Goal: Submit feedback/report problem

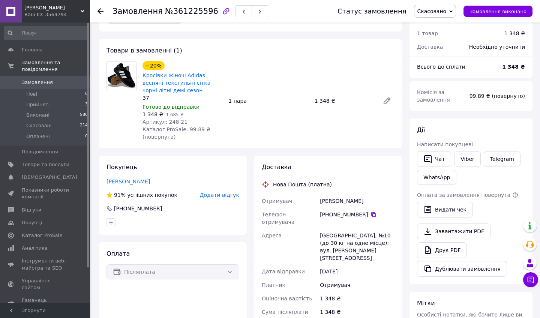
scroll to position [34, 0]
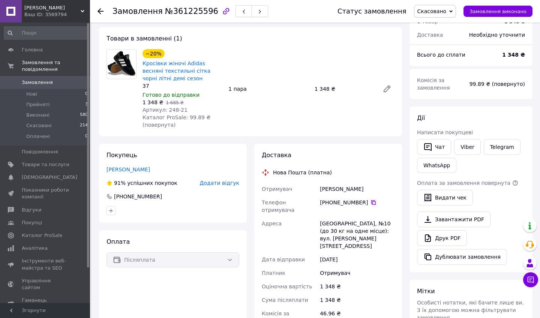
click at [373, 201] on icon at bounding box center [373, 202] width 4 height 4
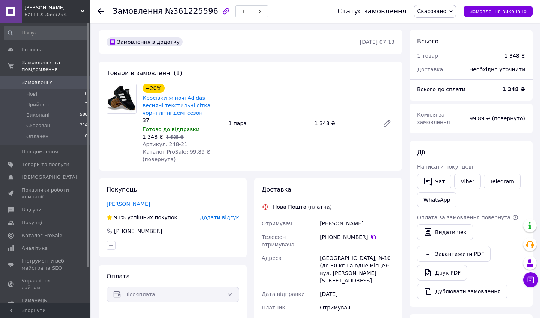
scroll to position [0, 0]
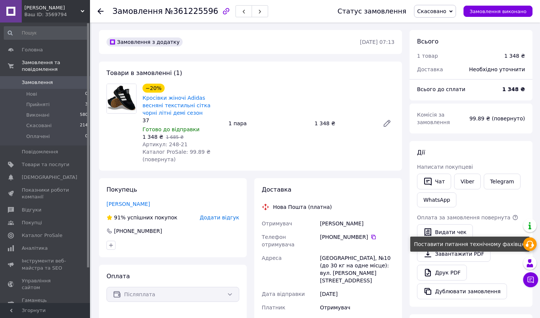
click at [528, 244] on use at bounding box center [530, 244] width 8 height 7
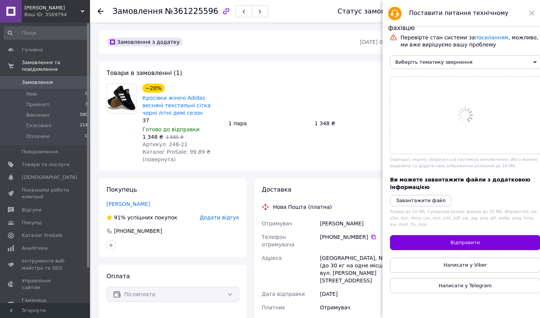
drag, startPoint x: 471, startPoint y: 24, endPoint x: 418, endPoint y: 67, distance: 68.6
click at [418, 67] on span "Виберіть тематику звернення" at bounding box center [465, 62] width 150 height 14
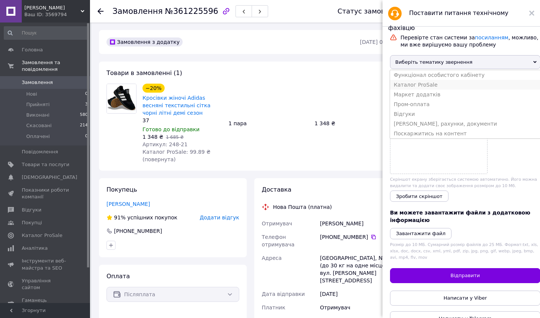
click at [425, 86] on li "Каталог ProSale" at bounding box center [465, 85] width 150 height 10
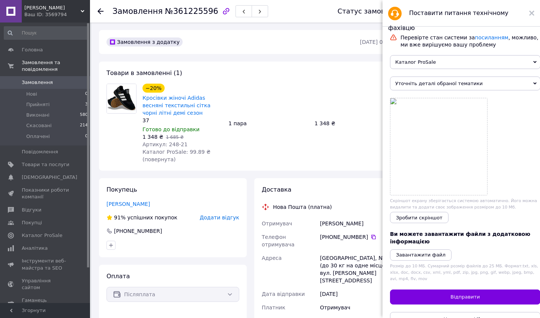
click at [435, 89] on span "Уточніть деталі обраної тематики" at bounding box center [465, 83] width 150 height 14
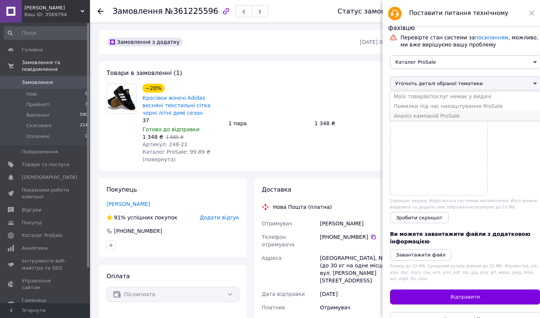
click at [438, 116] on li "Аналіз кампаній ProSale" at bounding box center [465, 116] width 150 height 10
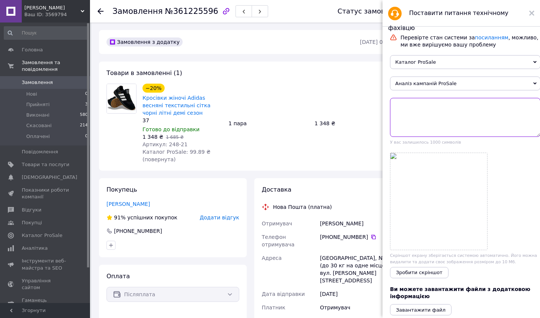
click at [426, 109] on textarea at bounding box center [465, 117] width 150 height 39
click at [430, 112] on textarea "прошу не враховувати це замовлення на рейтинг, як скасоване, адже покупець відм…" at bounding box center [465, 117] width 150 height 39
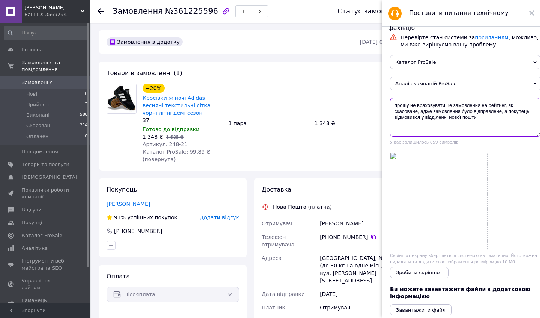
click at [476, 118] on textarea "прошу не враховувати це замовлення на рейтинг, як скасоване, адже замовлення бу…" at bounding box center [465, 117] width 150 height 39
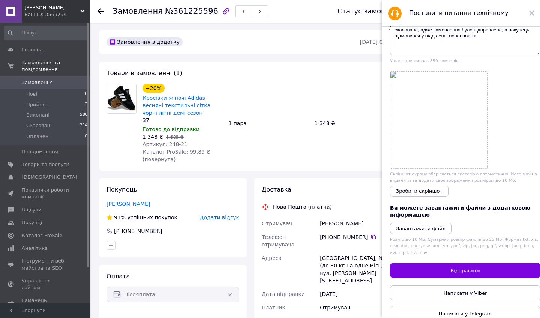
click at [430, 228] on icon "Завантажити файл" at bounding box center [420, 229] width 49 height 6
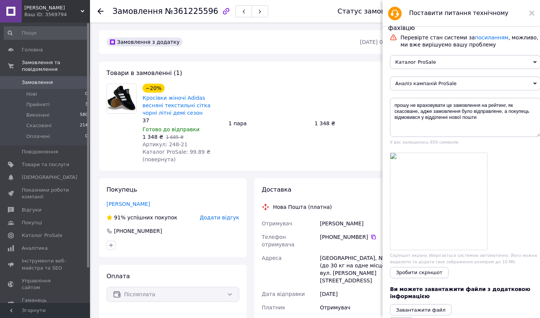
scroll to position [0, 0]
click at [482, 120] on textarea "прошу не враховувати це замовлення на рейтинг, як скасоване, адже замовлення бу…" at bounding box center [465, 117] width 150 height 39
paste textarea "[PHONE_NUMBER]"
drag, startPoint x: 518, startPoint y: 119, endPoint x: 477, endPoint y: 120, distance: 41.6
click at [477, 120] on textarea "прошу не враховувати це замовлення на рейтинг, як скасоване, адже замовлення бу…" at bounding box center [465, 117] width 150 height 39
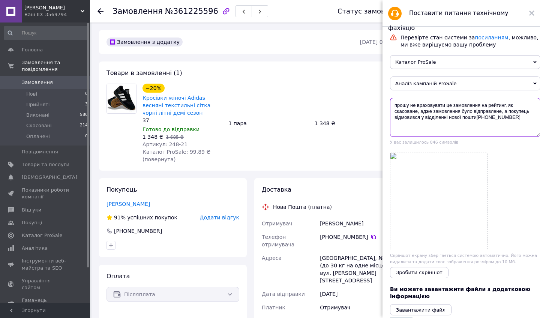
type textarea "прошу не враховувати це замовлення на рейтинг, як скасоване, адже замовлення бу…"
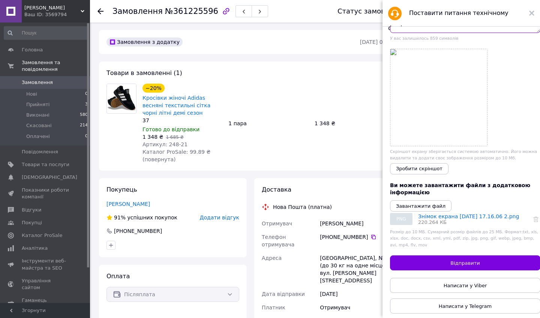
scroll to position [104, 0]
click at [406, 219] on span "PNG" at bounding box center [401, 219] width 22 height 12
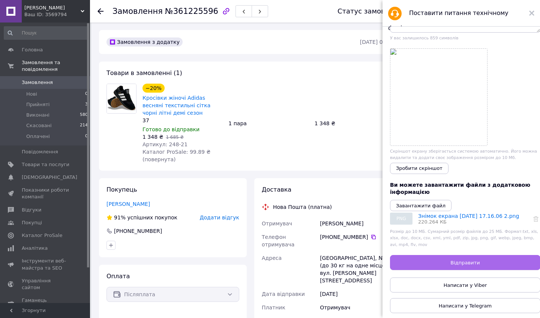
click at [421, 262] on button "Відправити" at bounding box center [465, 262] width 150 height 15
